Goal: Task Accomplishment & Management: Manage account settings

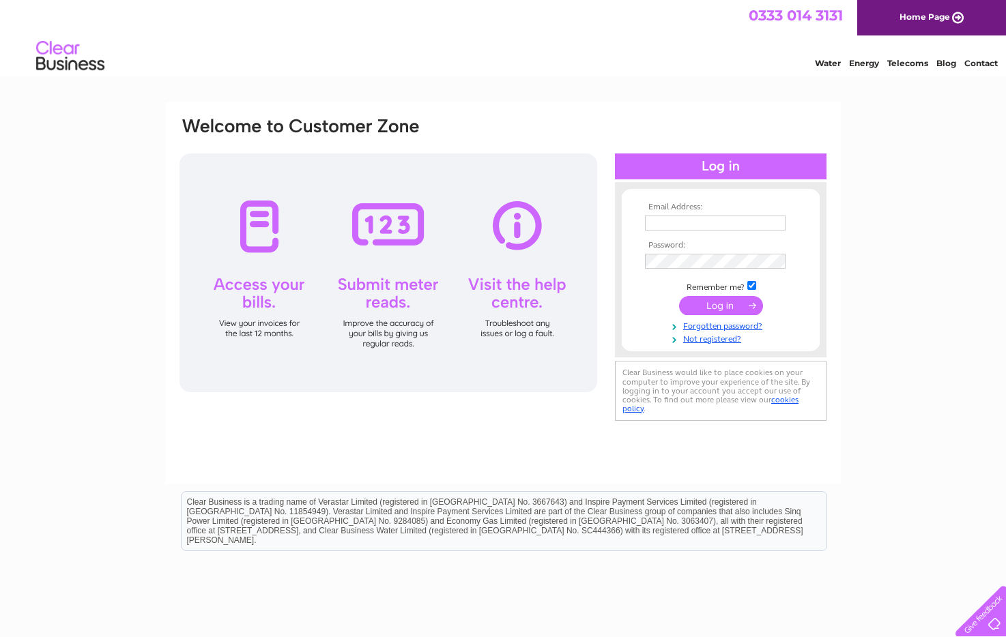
type input "hello@caddiemarketing.co.uk"
click at [727, 302] on input "submit" at bounding box center [721, 305] width 84 height 19
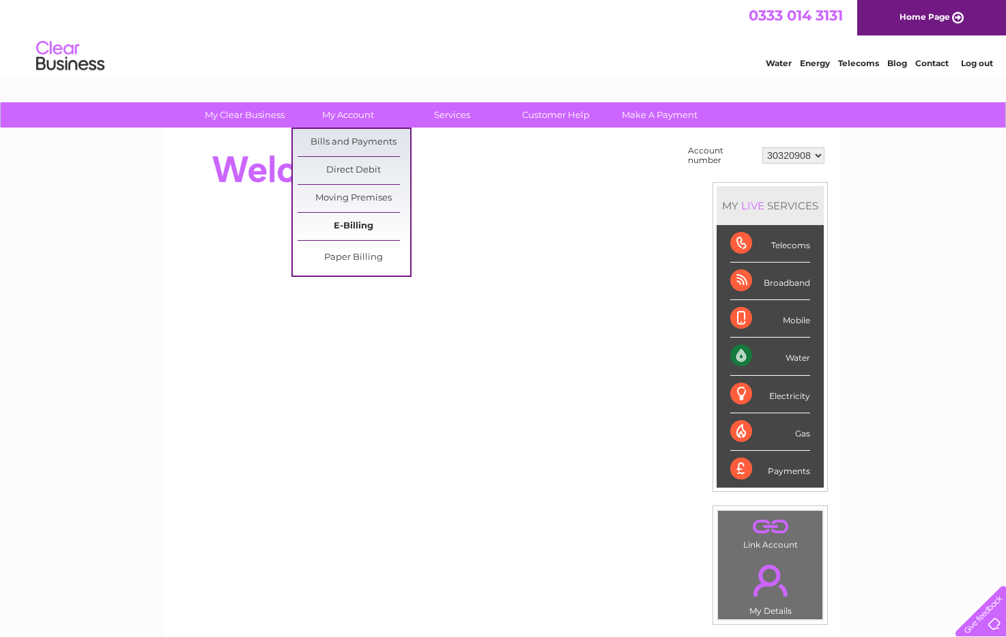
click at [348, 222] on link "E-Billing" at bounding box center [354, 226] width 113 height 27
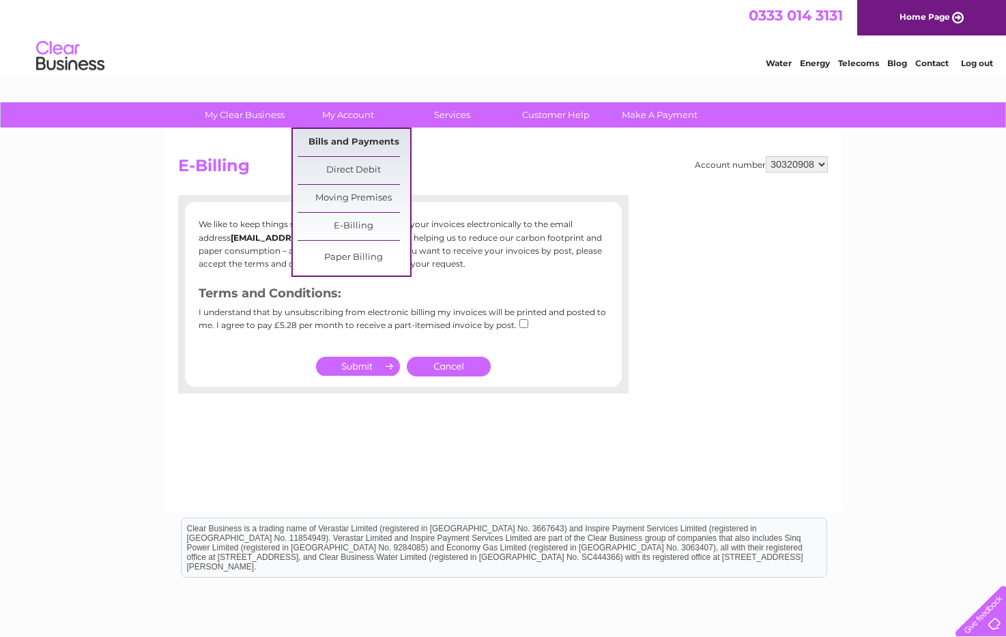
click at [360, 142] on link "Bills and Payments" at bounding box center [354, 142] width 113 height 27
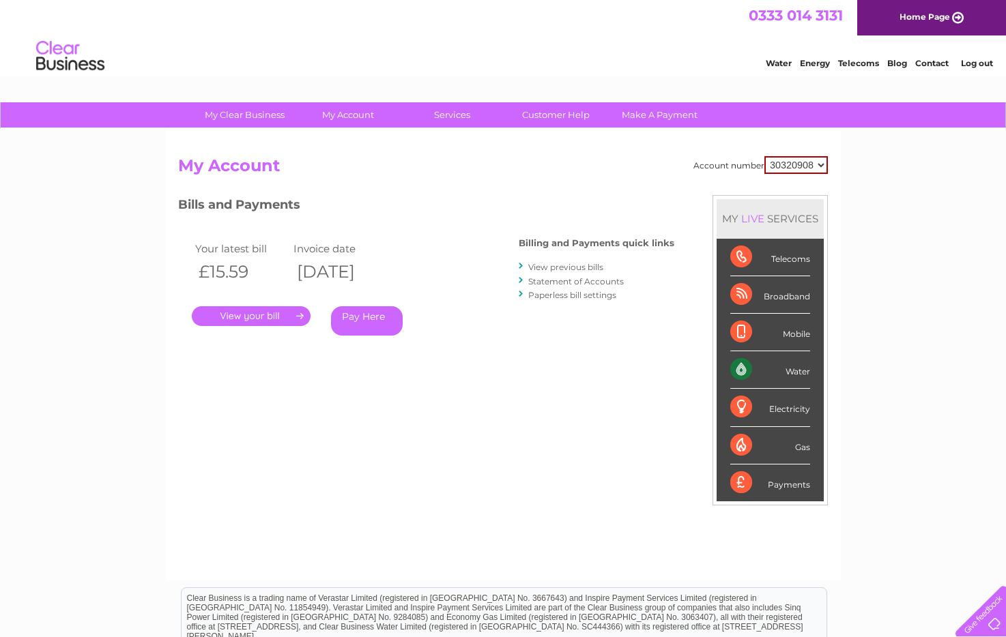
click at [574, 272] on link "View previous bills" at bounding box center [565, 267] width 75 height 10
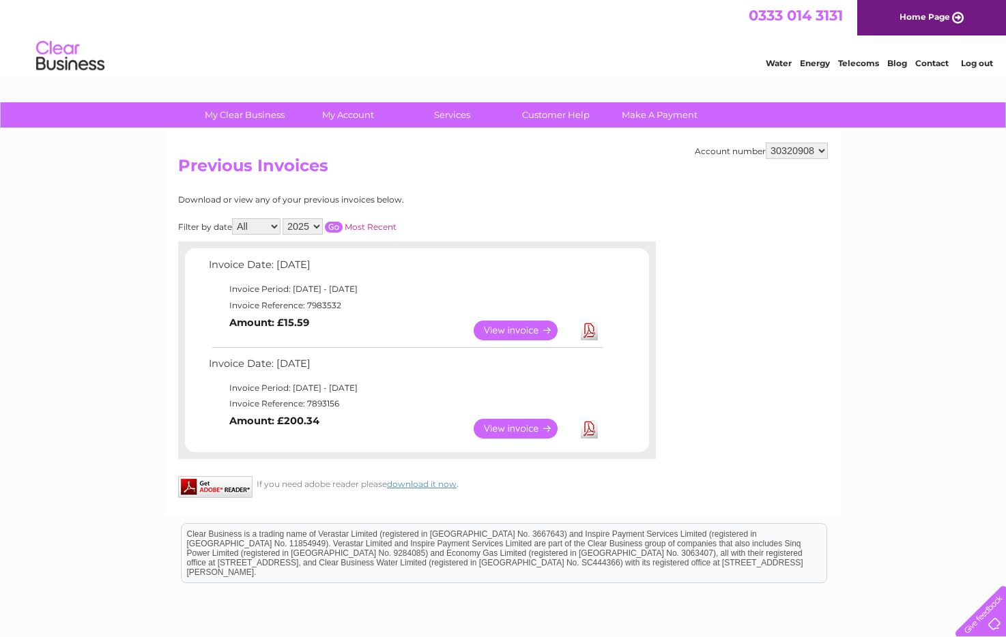
click at [525, 430] on link "View" at bounding box center [524, 429] width 100 height 20
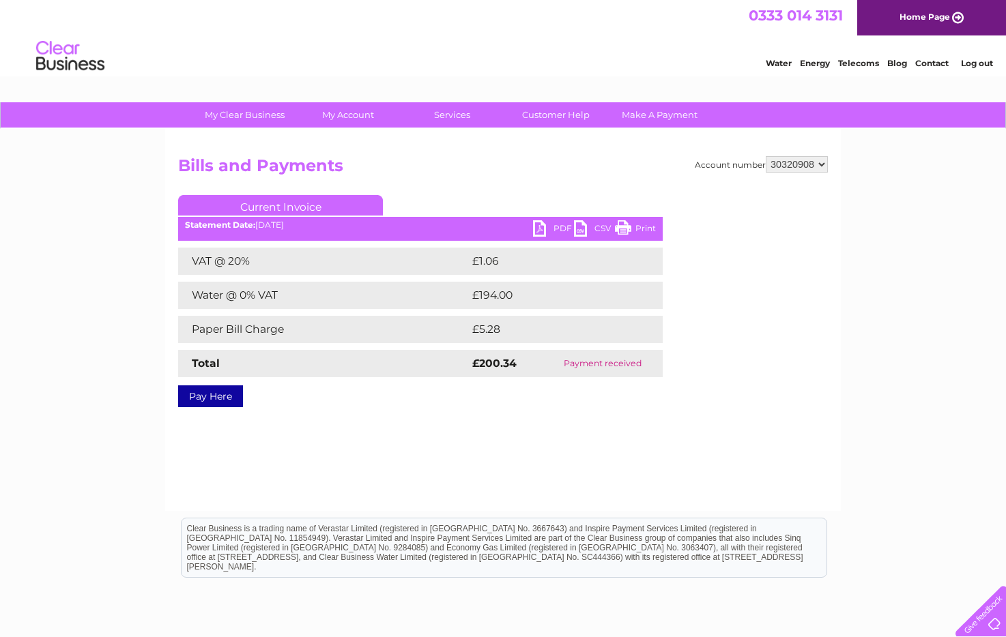
click at [537, 229] on link "PDF" at bounding box center [553, 230] width 41 height 20
